Goal: Check status

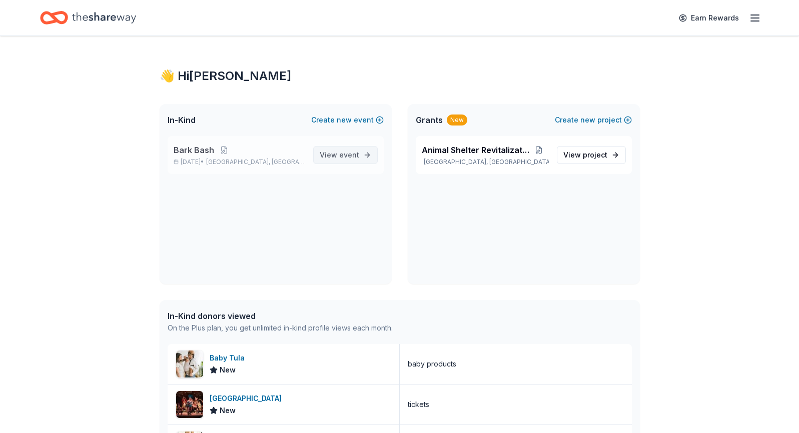
click at [371, 155] on link "View event" at bounding box center [345, 155] width 65 height 18
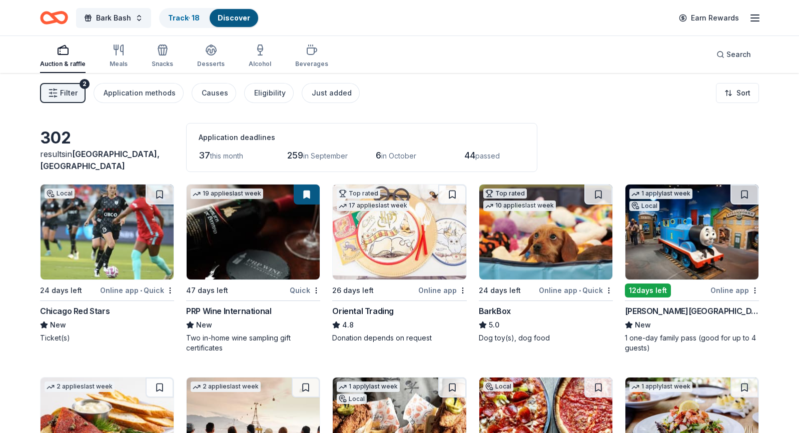
click at [67, 55] on icon "button" at bounding box center [63, 50] width 12 height 12
click at [189, 18] on link "Track · 18" at bounding box center [184, 18] width 32 height 9
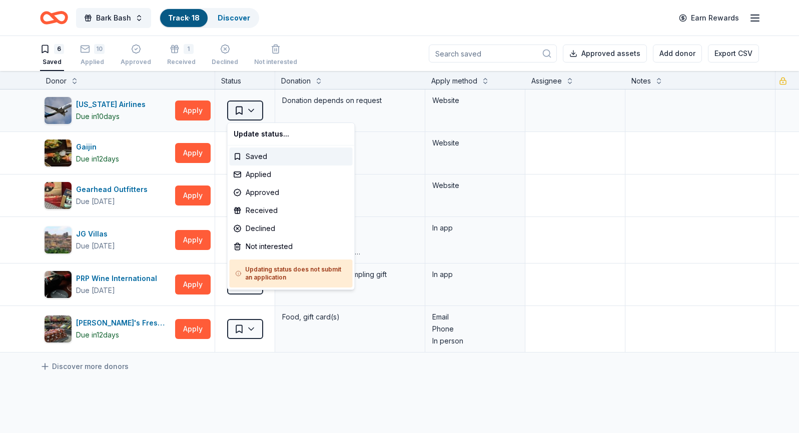
click at [253, 112] on html "Bark Bash Track · 18 Discover Earn Rewards 6 Saved 10 Applied Approved 1 Receiv…" at bounding box center [399, 216] width 799 height 433
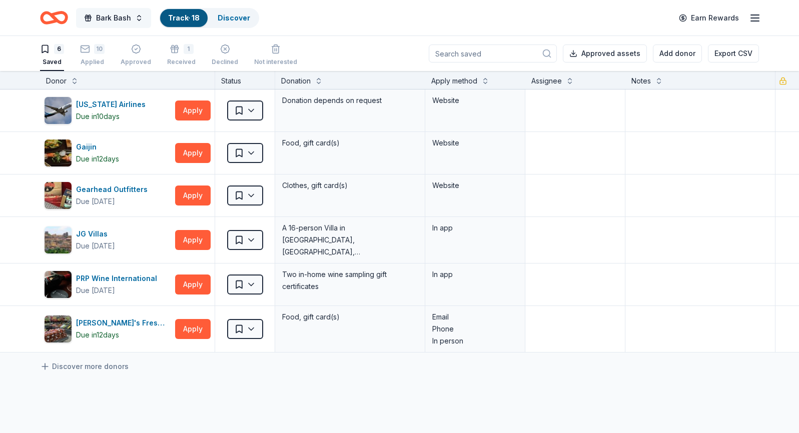
click at [140, 18] on button "Bark Bash" at bounding box center [113, 18] width 75 height 20
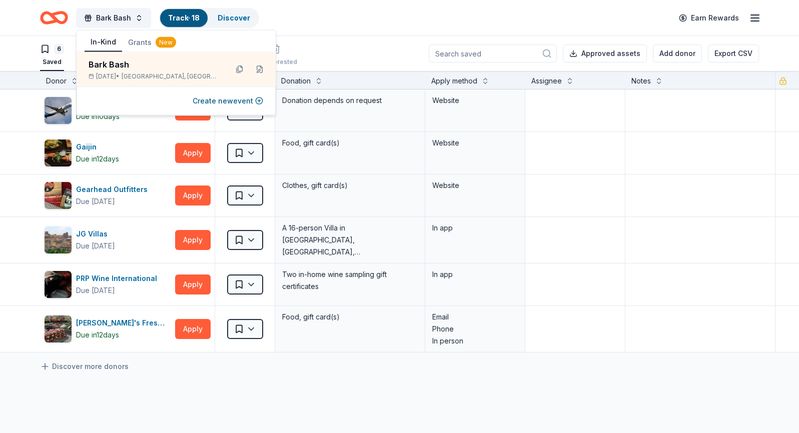
click at [319, 22] on div "Bark Bash Track · 18 Discover Earn Rewards" at bounding box center [399, 18] width 719 height 24
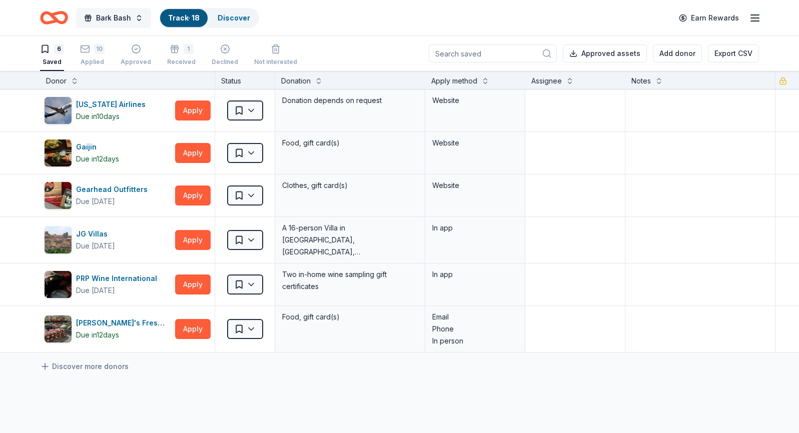
click at [113, 17] on span "Bark Bash" at bounding box center [113, 18] width 35 height 12
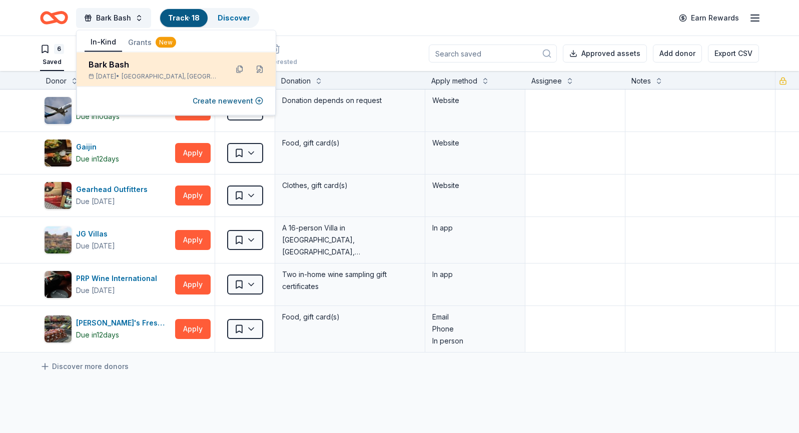
click at [118, 61] on div "Bark Bash" at bounding box center [154, 65] width 131 height 12
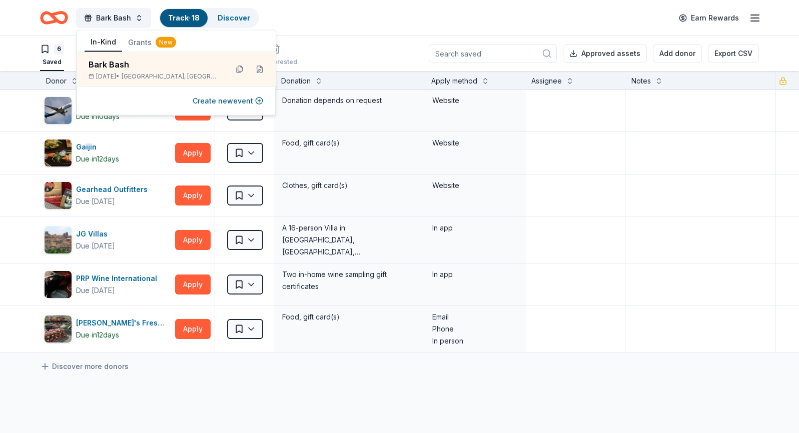
drag, startPoint x: 13, startPoint y: 41, endPoint x: 19, endPoint y: 42, distance: 6.0
click at [13, 41] on div "6 Saved 10 Applied Approved 1 Received Declined Not interested Approved assets …" at bounding box center [399, 53] width 799 height 35
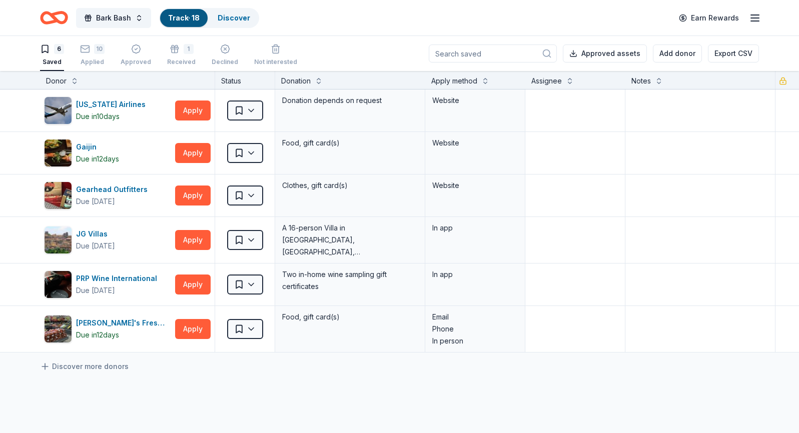
click at [46, 53] on icon "button" at bounding box center [45, 49] width 10 height 10
click at [92, 53] on div "10" at bounding box center [92, 49] width 25 height 10
